Goal: Find specific page/section: Find specific page/section

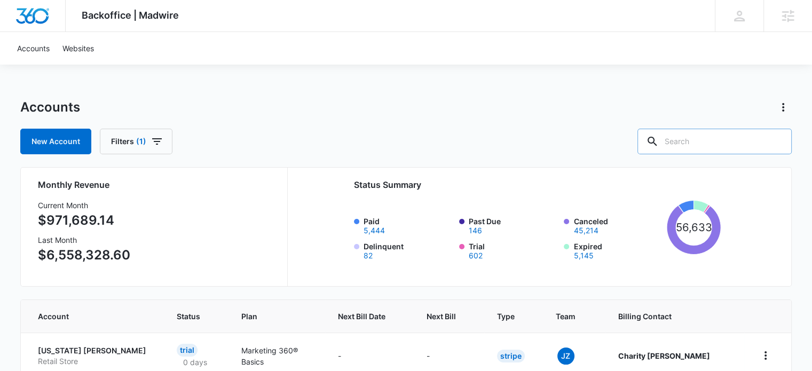
click at [717, 140] on input "text" at bounding box center [714, 142] width 154 height 26
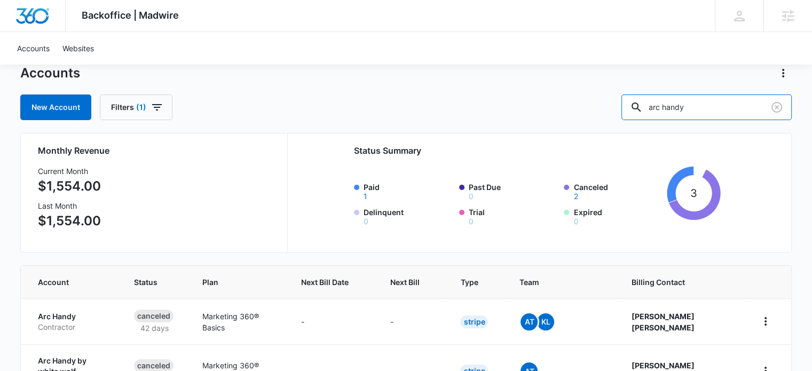
scroll to position [53, 0]
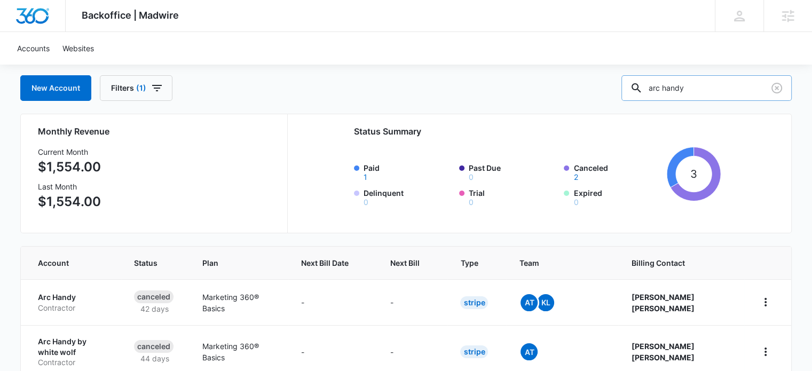
click at [680, 86] on input "arc handy" at bounding box center [706, 88] width 170 height 26
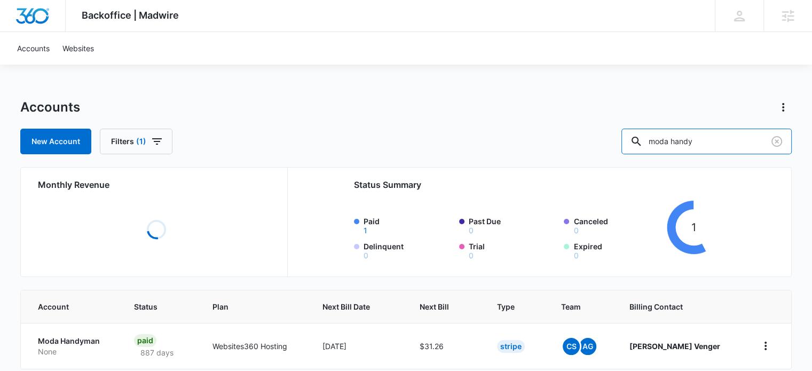
scroll to position [47, 0]
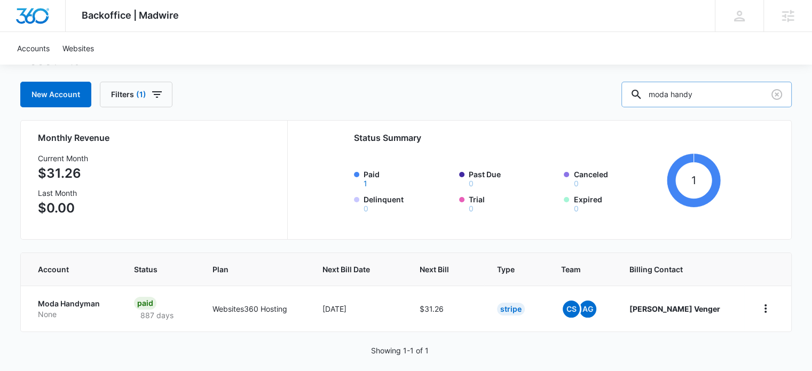
click at [682, 92] on input "moda handy" at bounding box center [706, 95] width 170 height 26
type input "SLK"
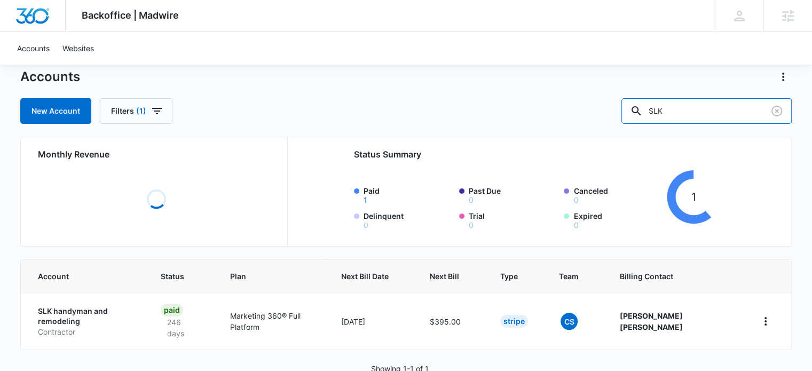
scroll to position [47, 0]
